Goal: Check status: Check status

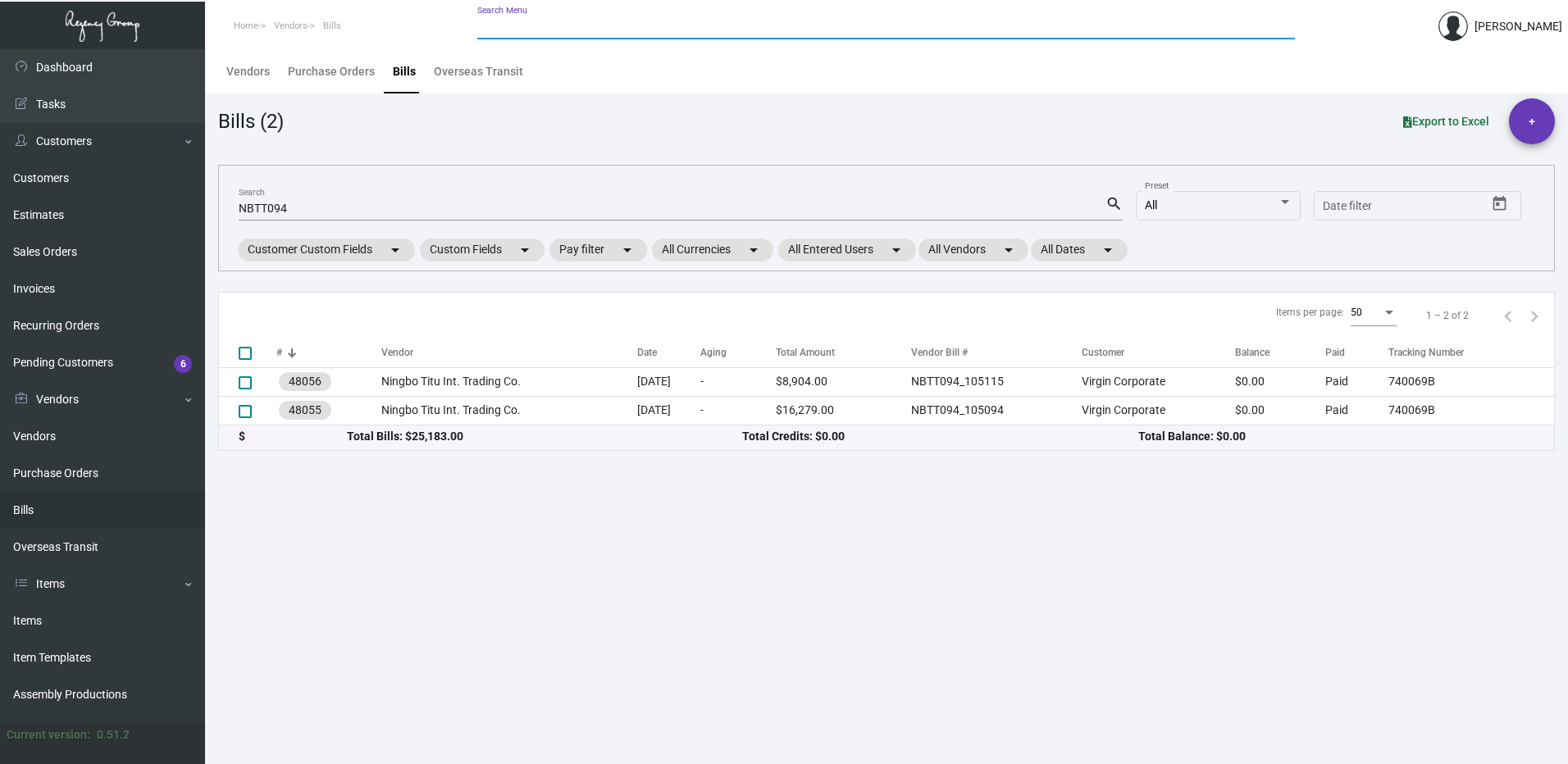
click at [556, 19] on div "Search Menu" at bounding box center [886, 26] width 818 height 26
click at [595, 23] on input "Search Menu" at bounding box center [886, 27] width 818 height 13
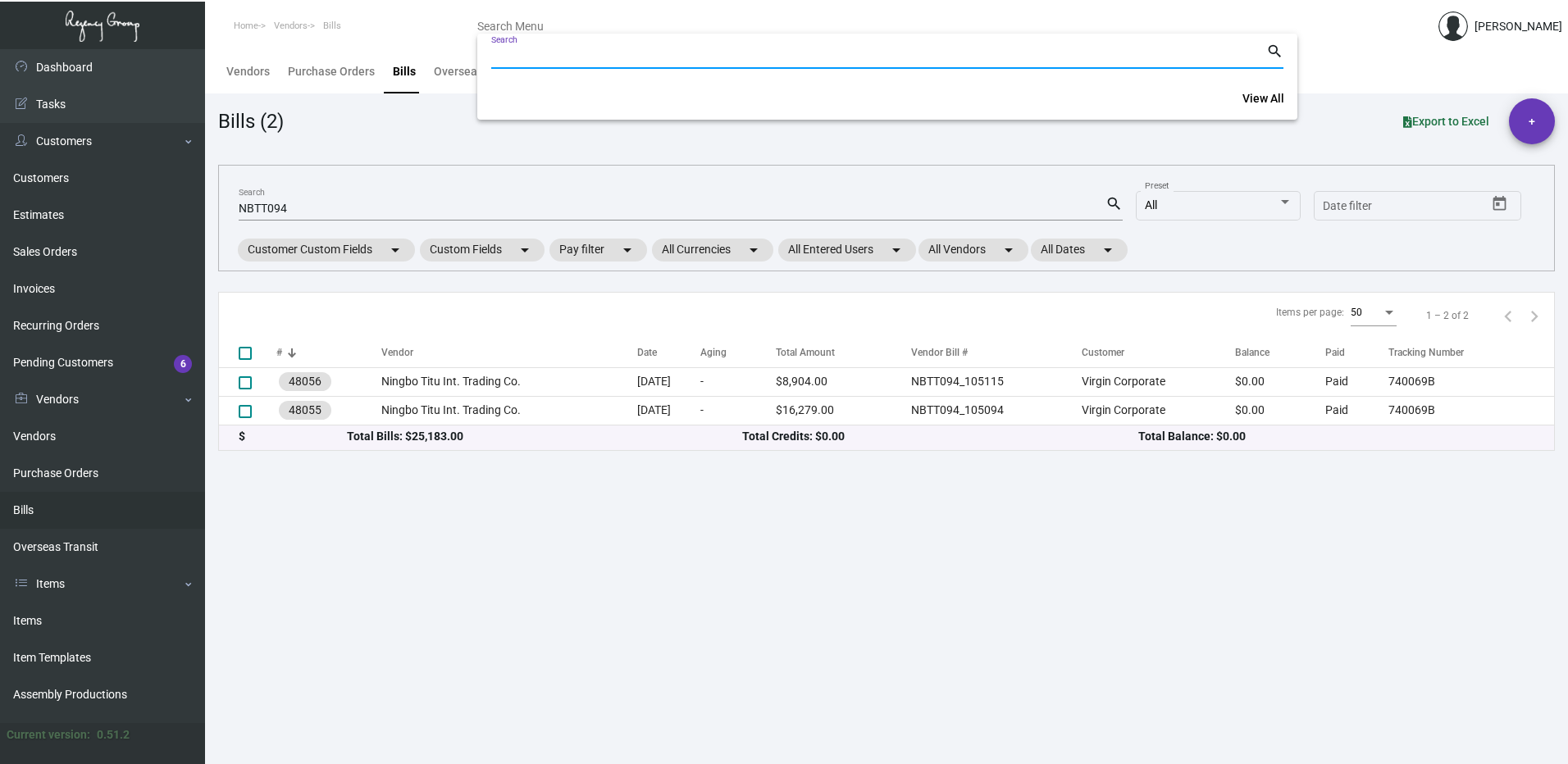
paste input "NEX-INRG37296-18"
type input "NEX-INRG37296-18"
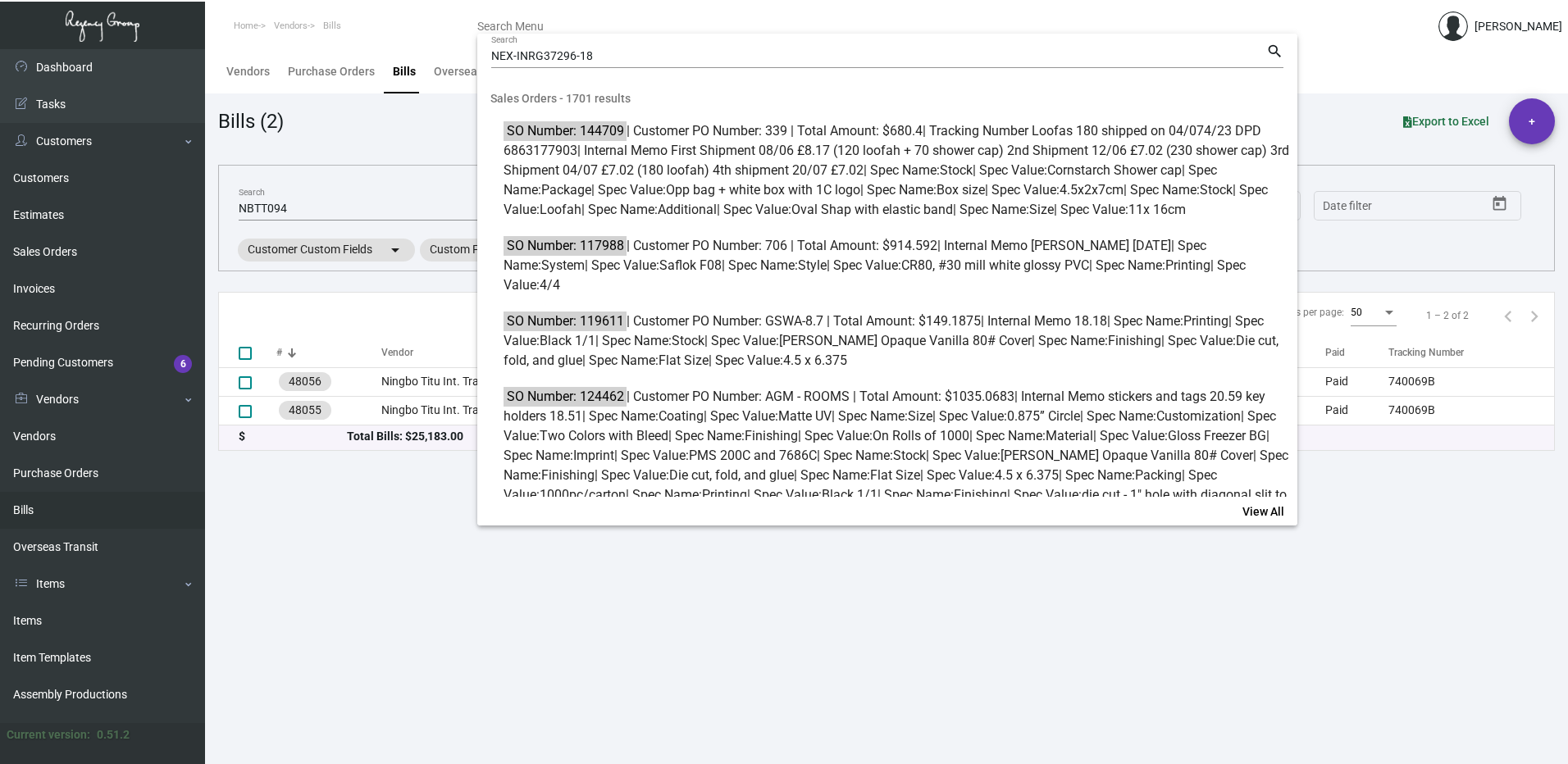
drag, startPoint x: 325, startPoint y: 173, endPoint x: 328, endPoint y: 207, distance: 34.1
click at [328, 192] on div at bounding box center [784, 382] width 1568 height 764
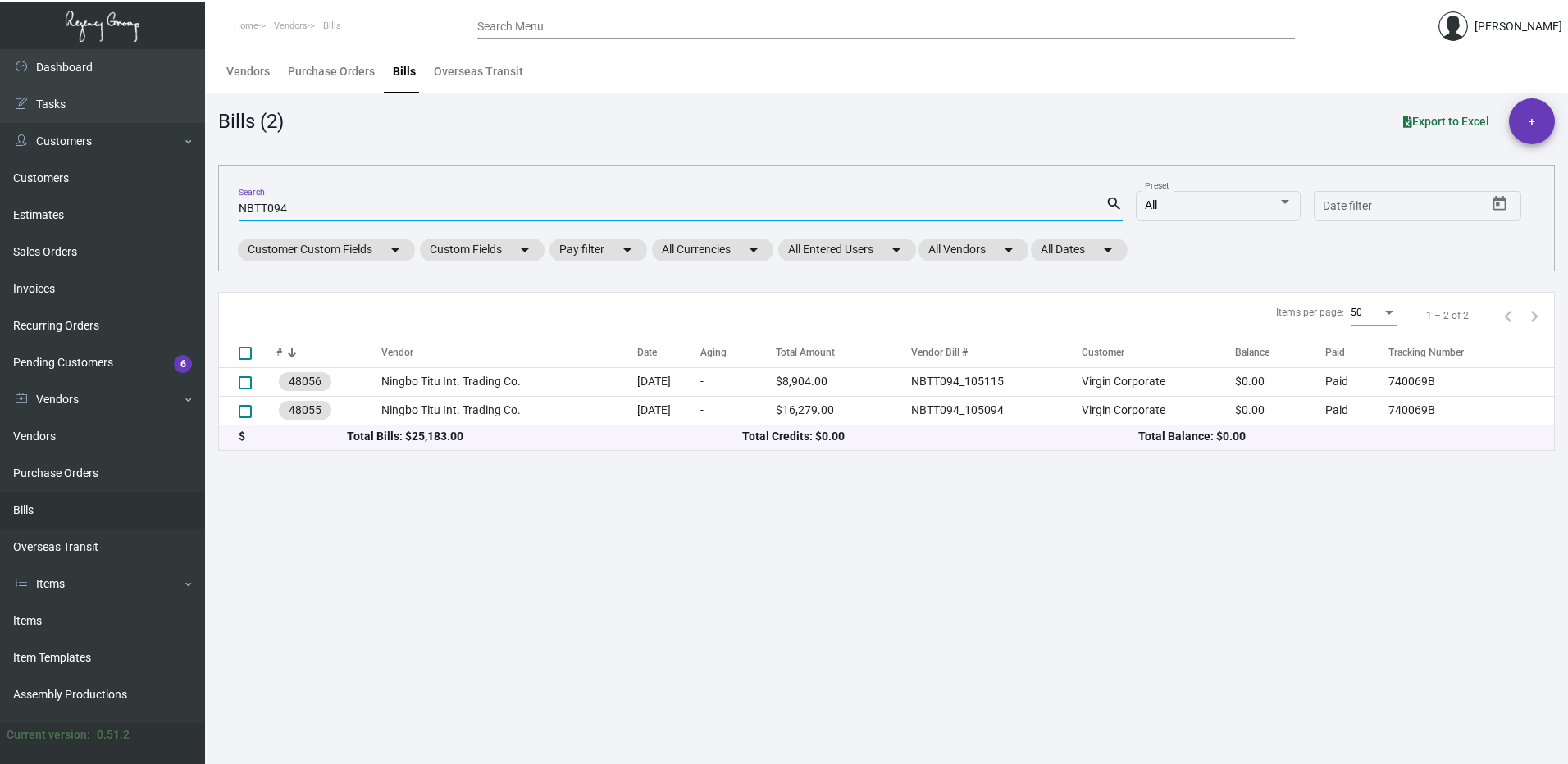
drag, startPoint x: 324, startPoint y: 211, endPoint x: -81, endPoint y: 181, distance: 406.1
click at [0, 181] on html "Home Vendors Bills Search Menu [PERSON_NAME] Dashboard Dashboard Tasks Customer…" at bounding box center [784, 382] width 1568 height 764
paste input "NEX-INRG37296-18"
type input "NEX-INRG37296-18"
checkbox input "true"
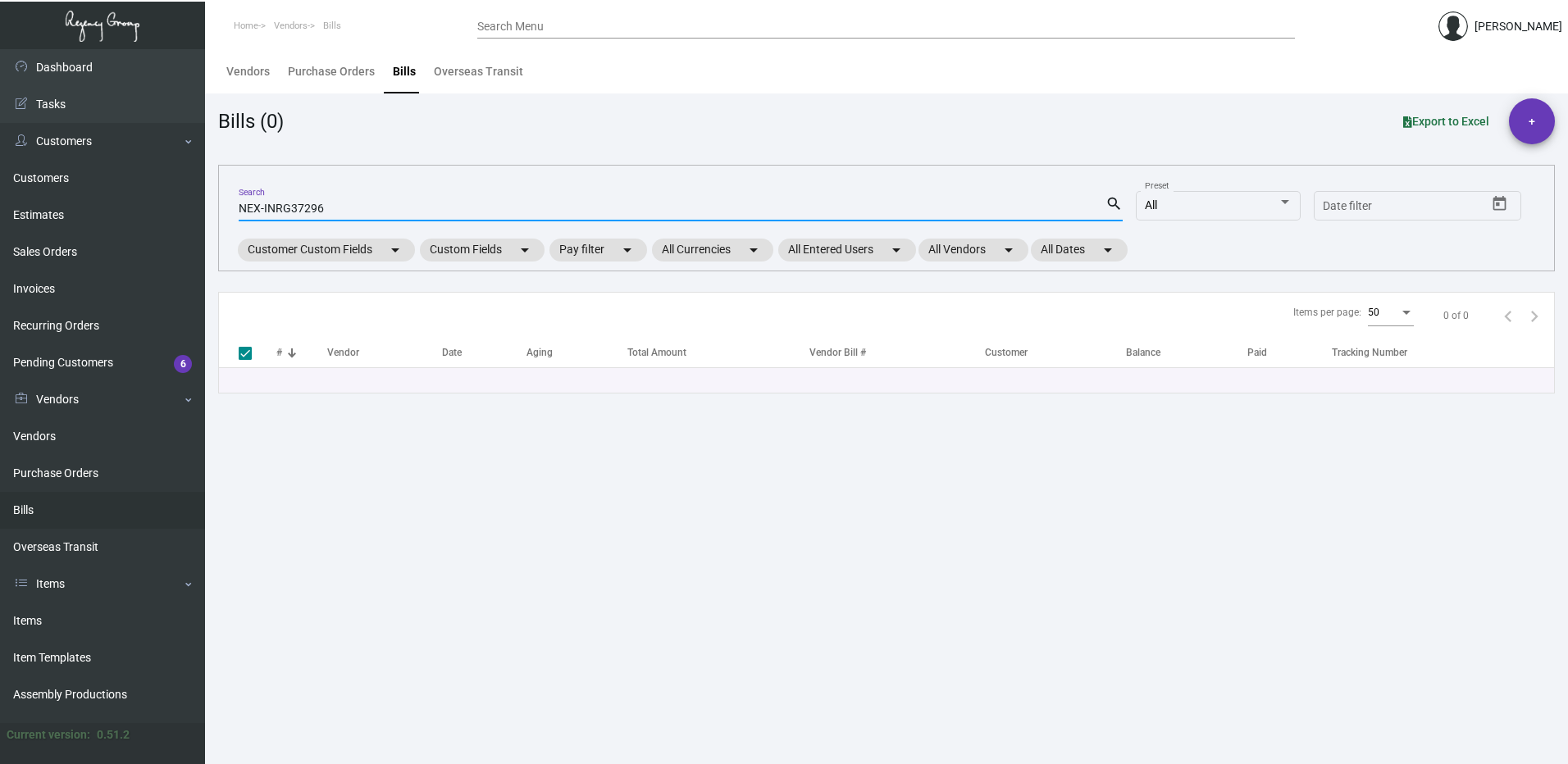
type input "NEX-INRG3729"
checkbox input "false"
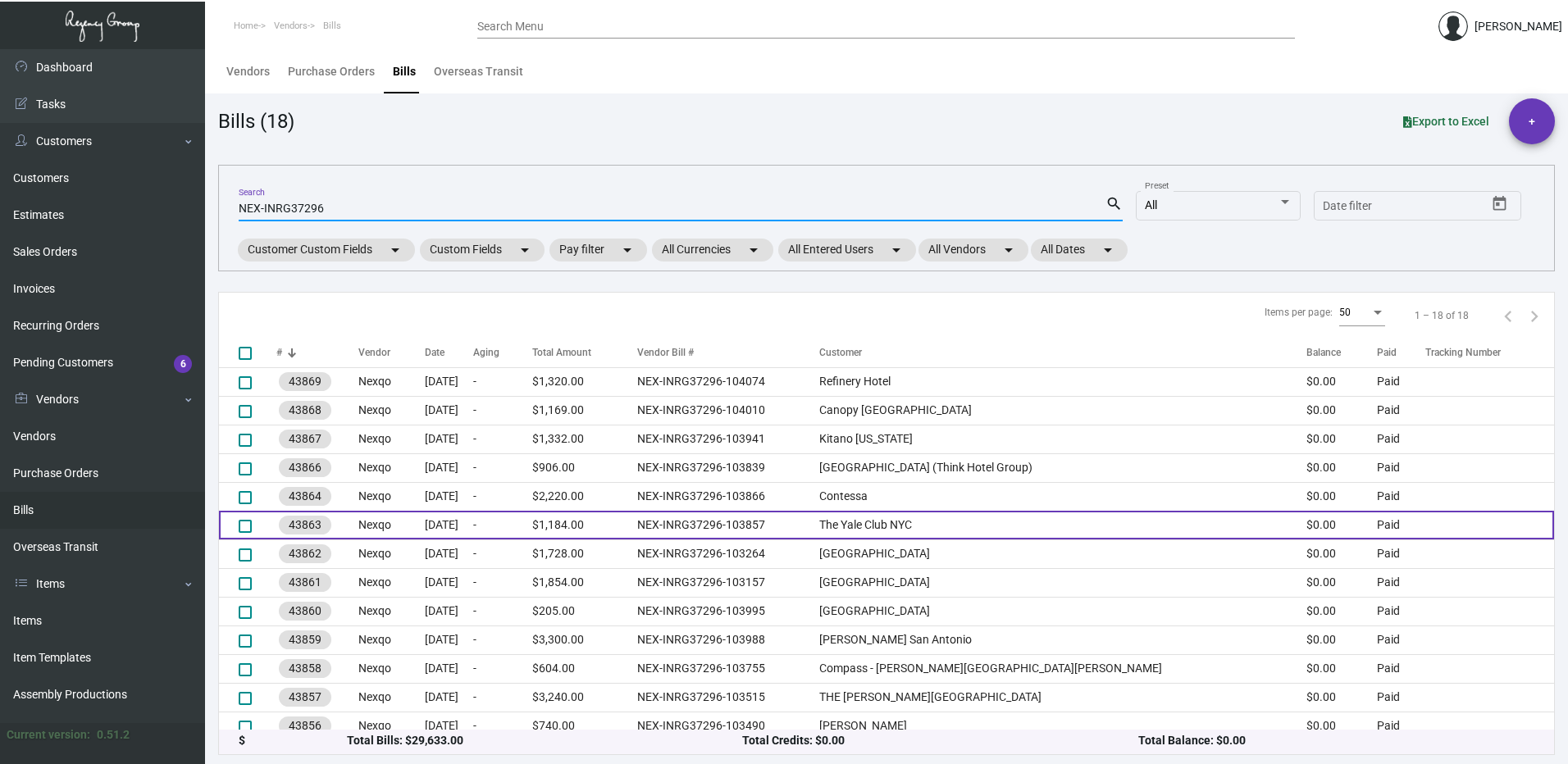
scroll to position [155, 0]
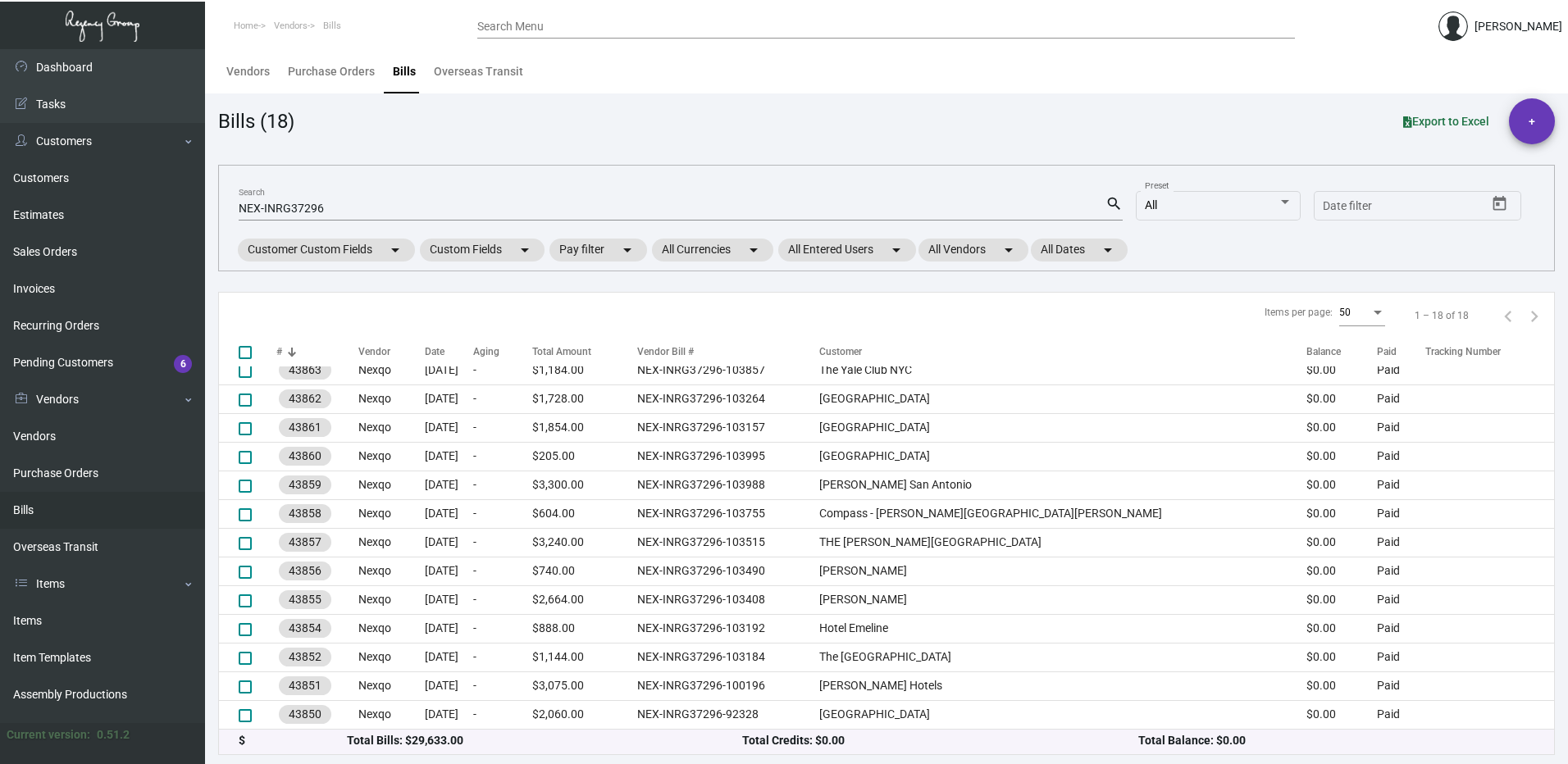
drag, startPoint x: 348, startPoint y: 200, endPoint x: 309, endPoint y: 210, distance: 40.3
click at [309, 210] on div "NEX-INRG37296 Search" at bounding box center [672, 207] width 867 height 26
drag, startPoint x: 339, startPoint y: 219, endPoint x: 163, endPoint y: 244, distance: 177.8
click at [163, 244] on div "Dashboard Dashboard Tasks Customers Customers Estimates Sales Orders Invoices R…" at bounding box center [784, 407] width 1568 height 715
click at [428, 205] on input "NEX-INRG37296" at bounding box center [672, 209] width 867 height 13
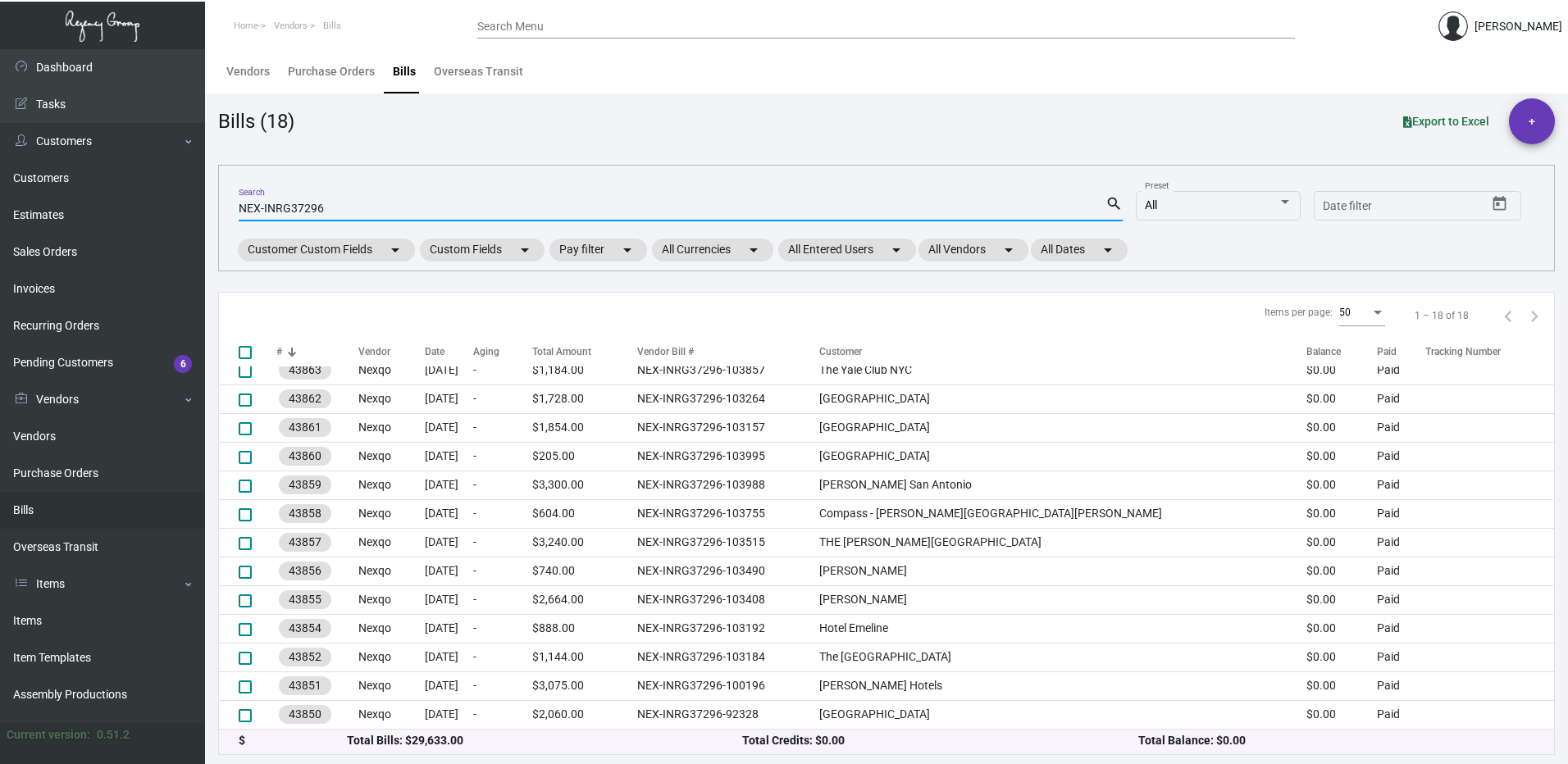
click at [361, 208] on input "NEX-INRG37296" at bounding box center [672, 209] width 867 height 13
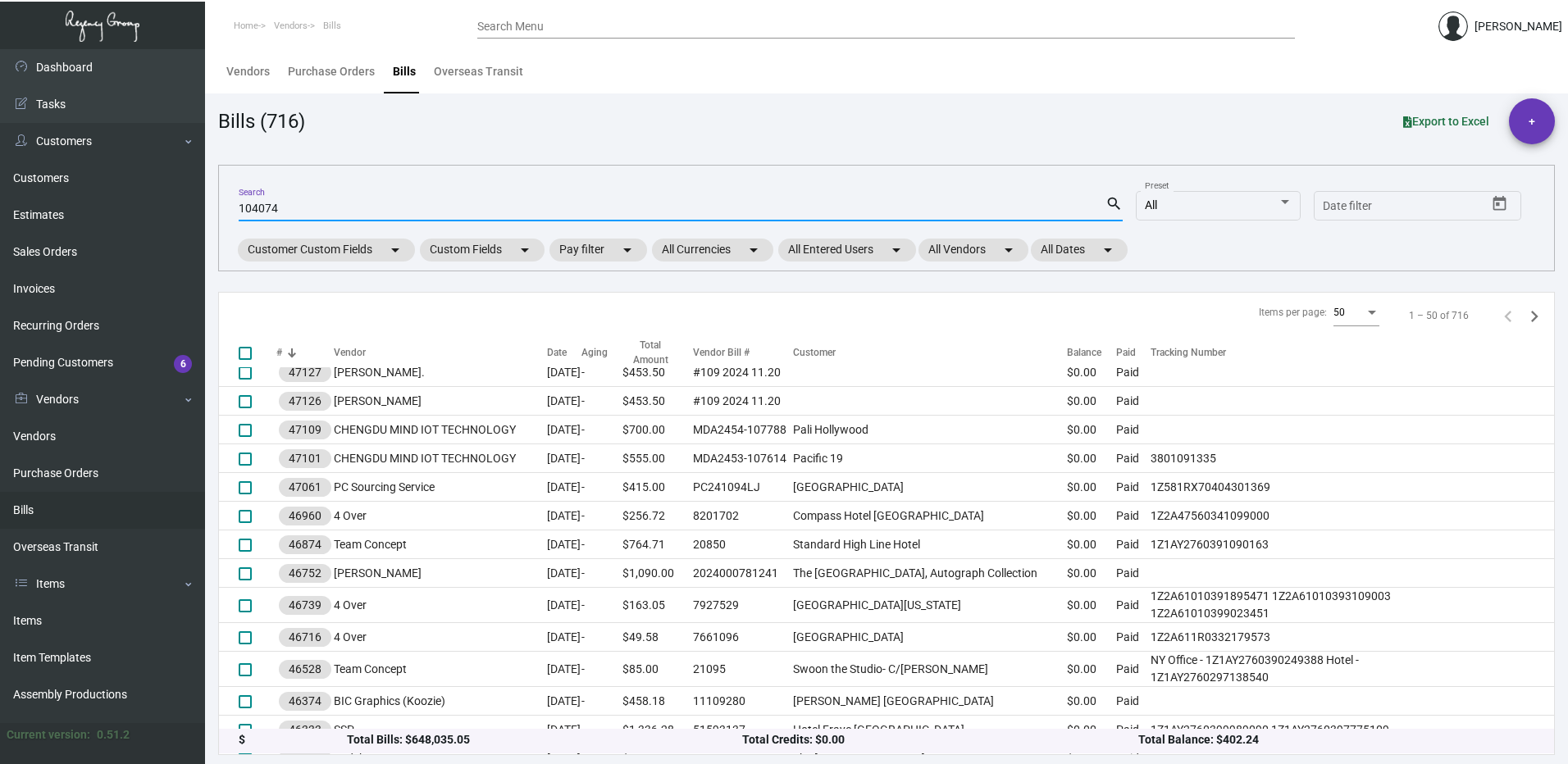
type input "104074"
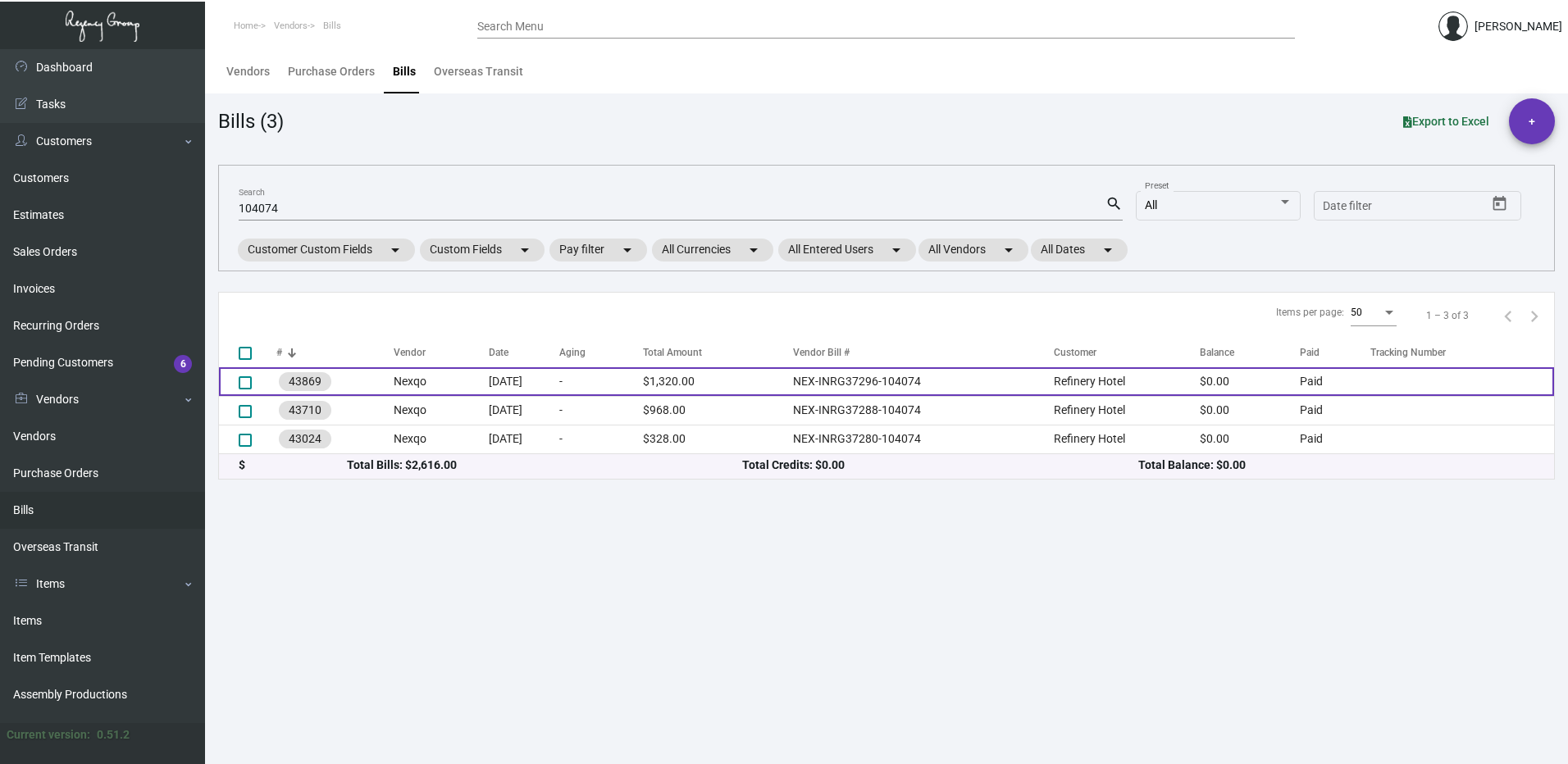
click at [1046, 380] on td "NEX-INRG37296-104074" at bounding box center [923, 382] width 261 height 28
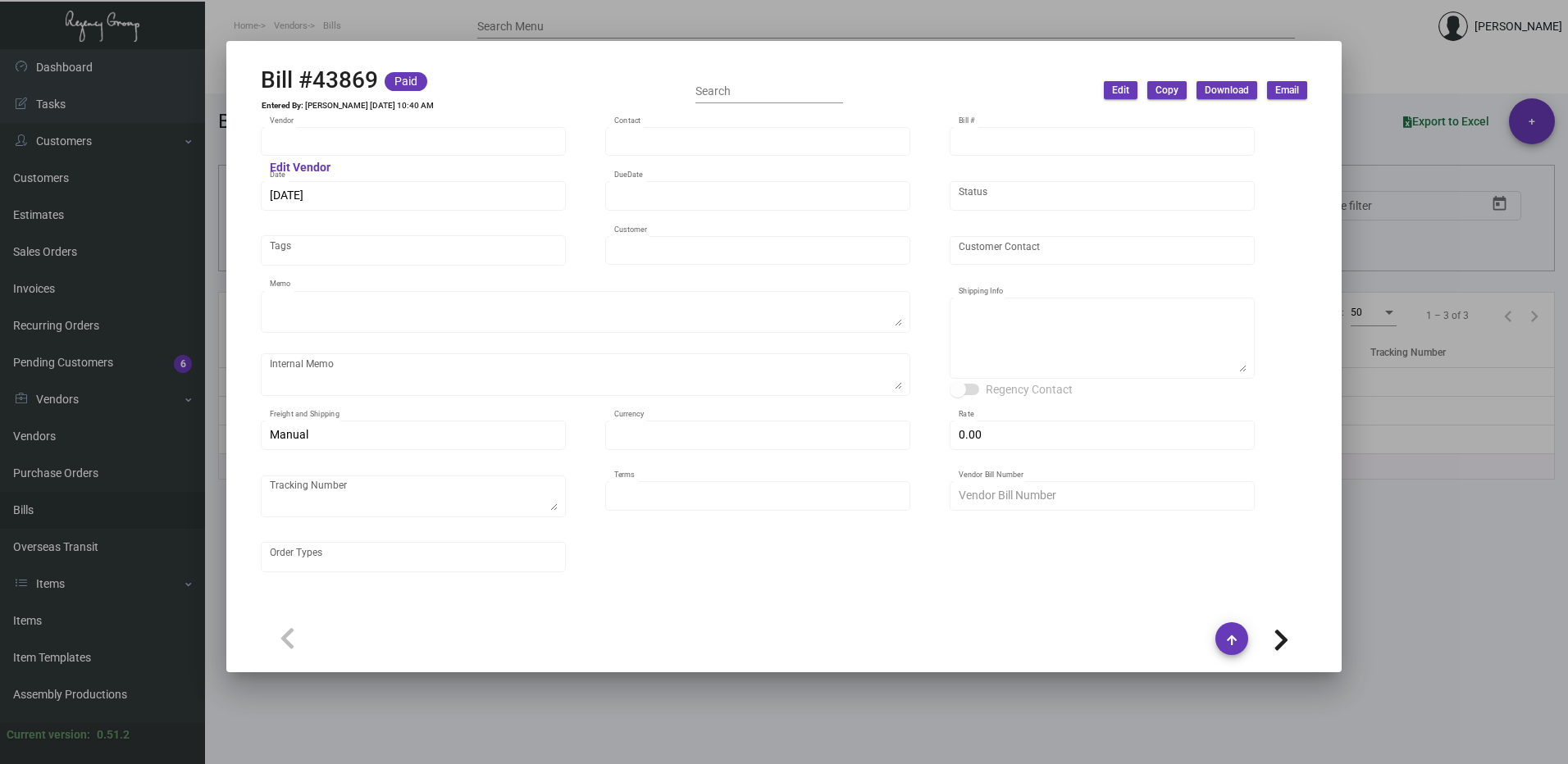
type input "Nexqo"
type input "[PERSON_NAME]"
type input "43869"
type input "[DATE]"
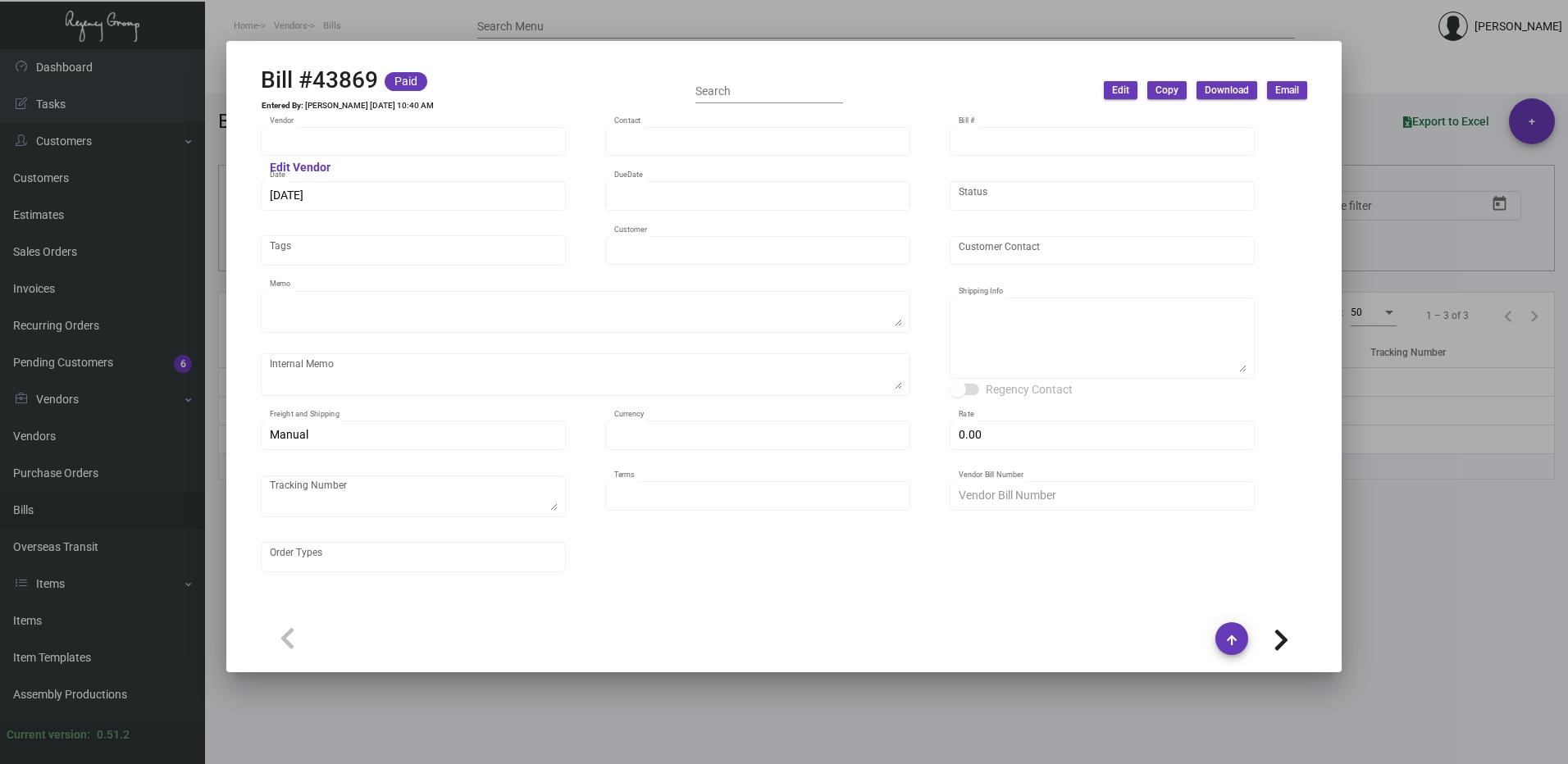
type input "Refinery Hotel"
type textarea "4K air to [GEOGRAPHIC_DATA], 15K via boat, leftover ship in 2-3 months."
type textarea "Regency Group NJ - [PERSON_NAME] [STREET_ADDRESS]"
type input "United States Dollar $"
type input "$ 0.00"
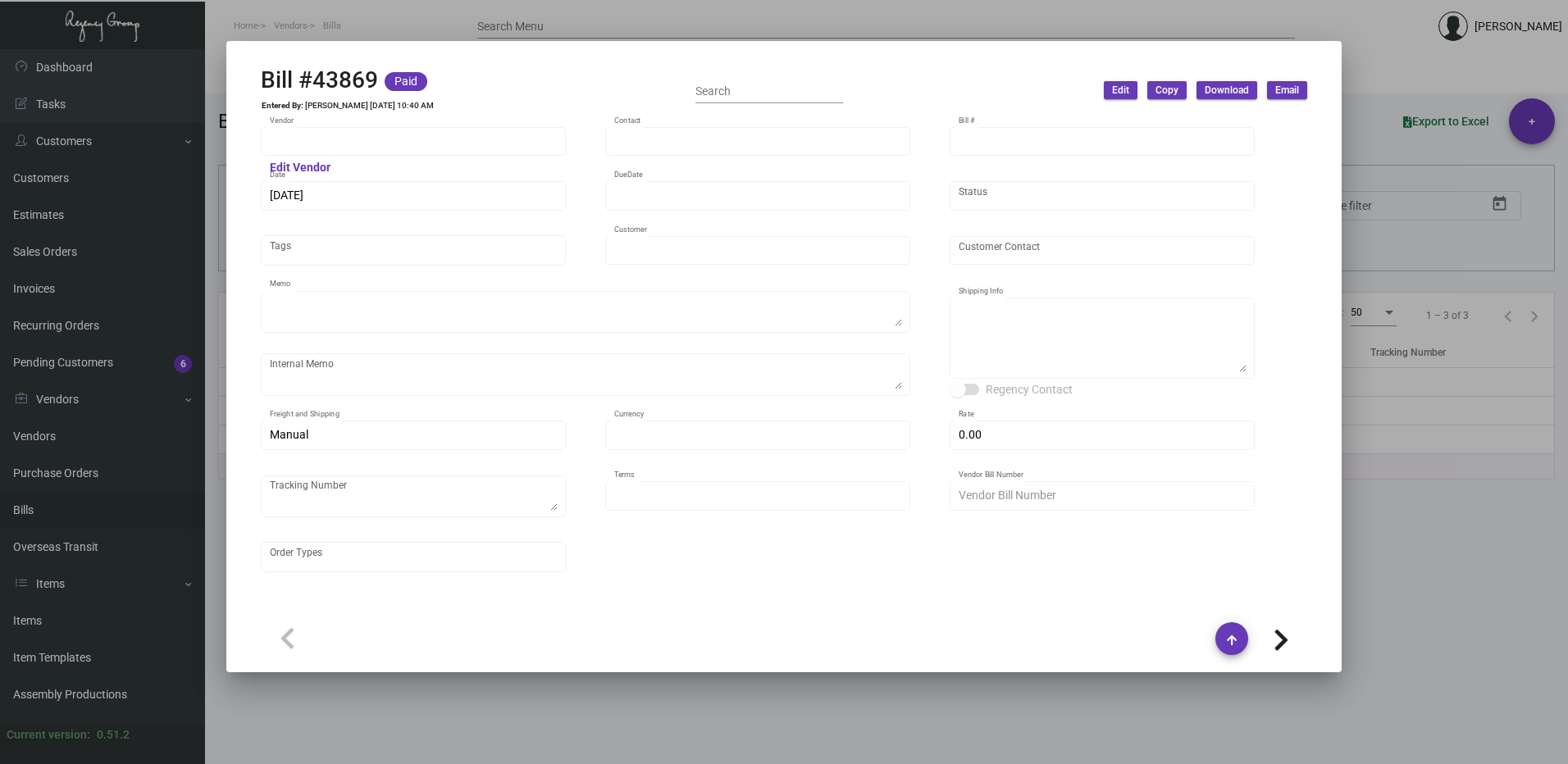
type input "Net 45"
type input "NEX-INRG37296-104074"
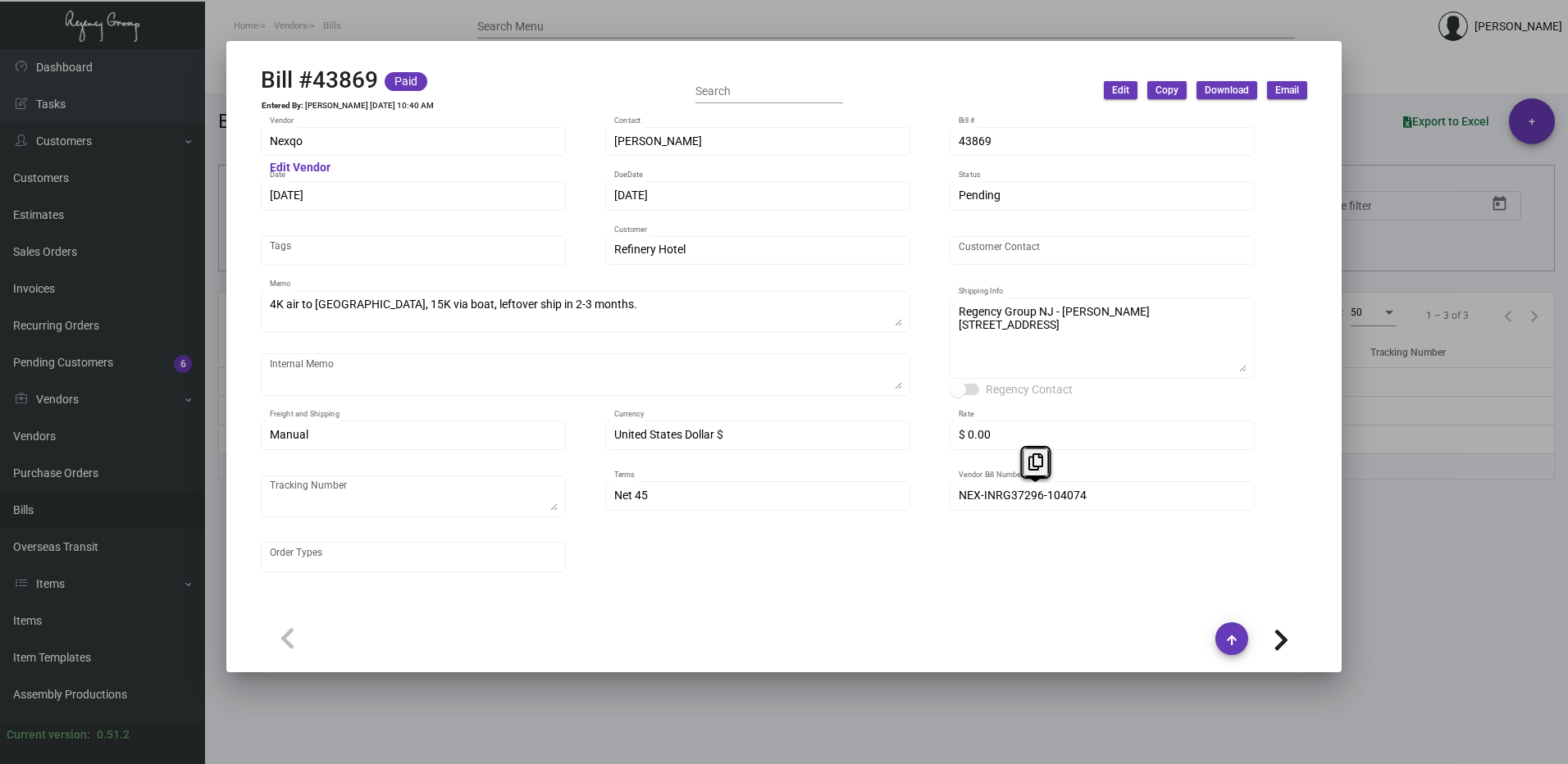
click at [927, 487] on div "Nexqo Vendor Edit Vendor [PERSON_NAME] Contact 43869 Bill # [DATE] Date [DATE] …" at bounding box center [784, 358] width 1047 height 467
drag, startPoint x: 1393, startPoint y: 158, endPoint x: 1397, endPoint y: 150, distance: 8.9
click at [1395, 150] on div at bounding box center [784, 382] width 1568 height 764
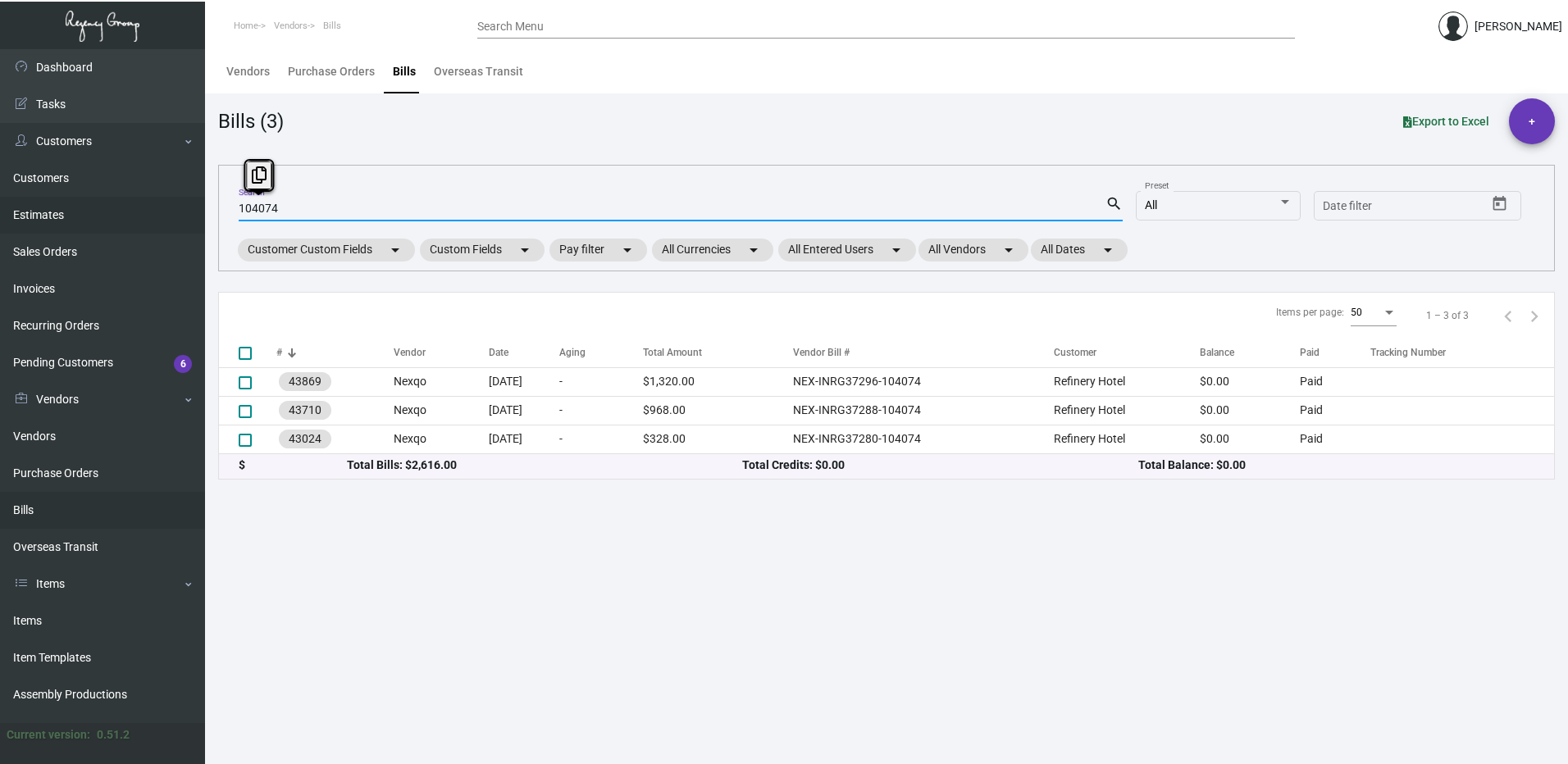
drag, startPoint x: 298, startPoint y: 205, endPoint x: 162, endPoint y: 213, distance: 136.2
click at [162, 213] on div "Dashboard Dashboard Tasks Customers Customers Estimates Sales Orders Invoices R…" at bounding box center [784, 407] width 1568 height 715
paste input "25GCY0011"
type input "25GCY0011"
